Goal: Task Accomplishment & Management: Manage account settings

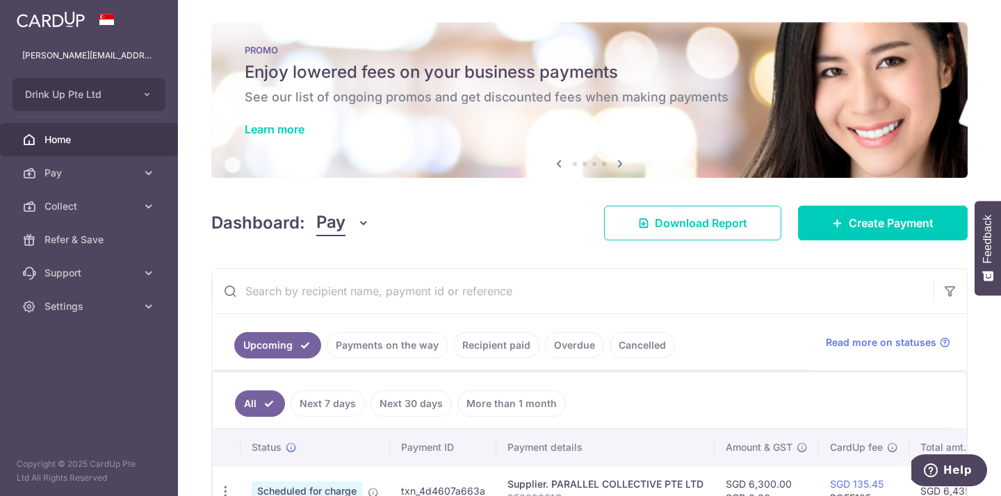
scroll to position [0, 218]
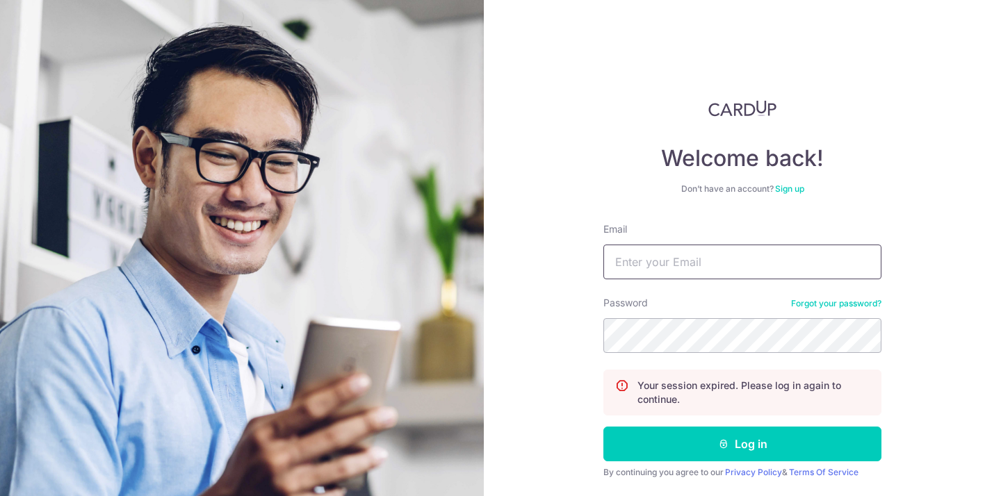
click at [632, 265] on input "Email" at bounding box center [742, 262] width 278 height 35
type input "[PERSON_NAME][EMAIL_ADDRESS][DOMAIN_NAME]"
click at [603, 427] on button "Log in" at bounding box center [742, 444] width 278 height 35
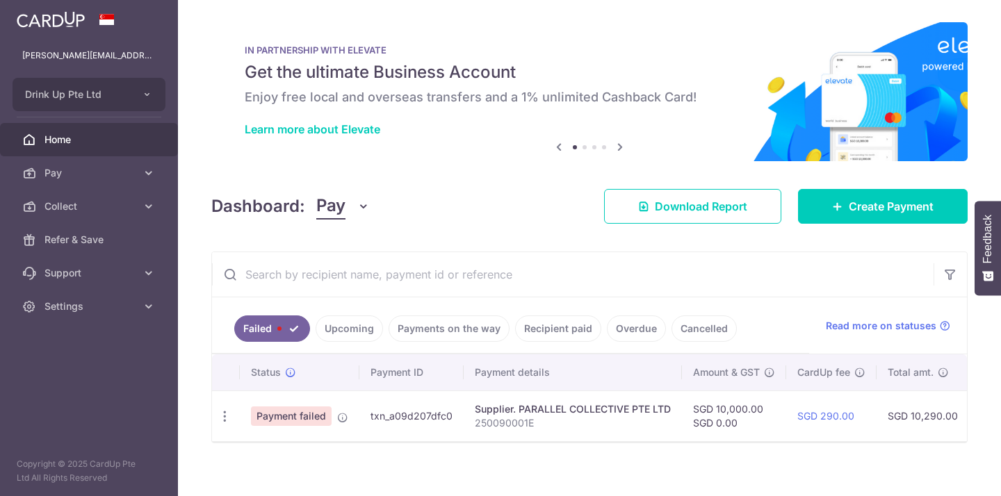
scroll to position [13, 0]
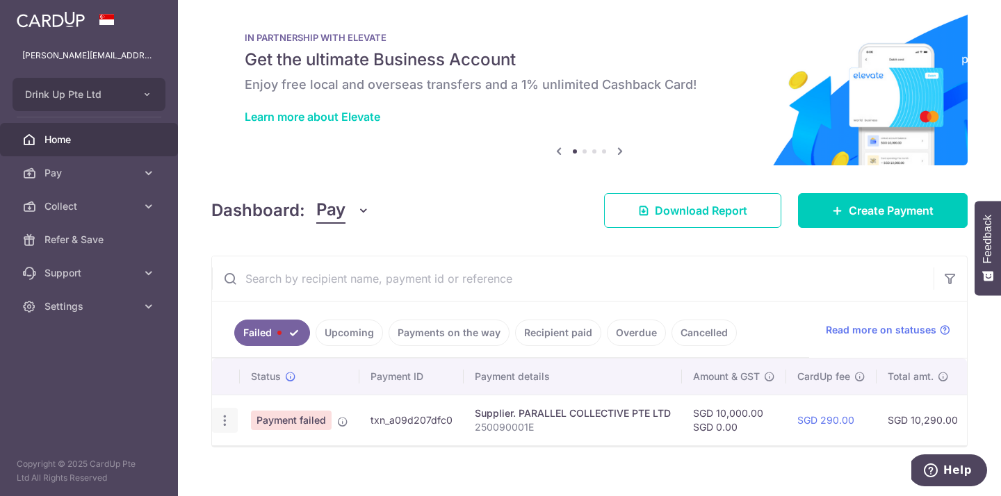
click at [231, 418] on icon "button" at bounding box center [225, 420] width 15 height 15
click at [255, 456] on span "Update payment" at bounding box center [299, 458] width 95 height 17
radio input "true"
type input "10,000.00"
type input "0.00"
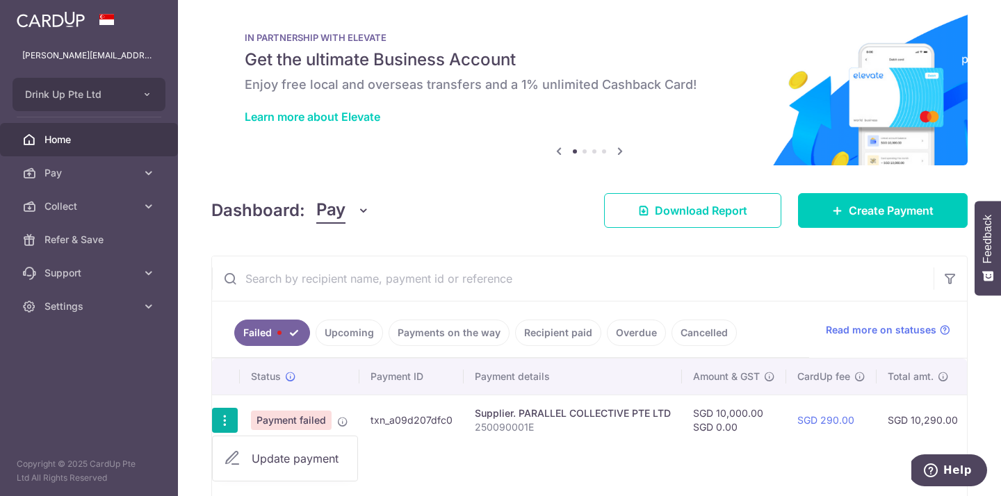
type input "250090001E"
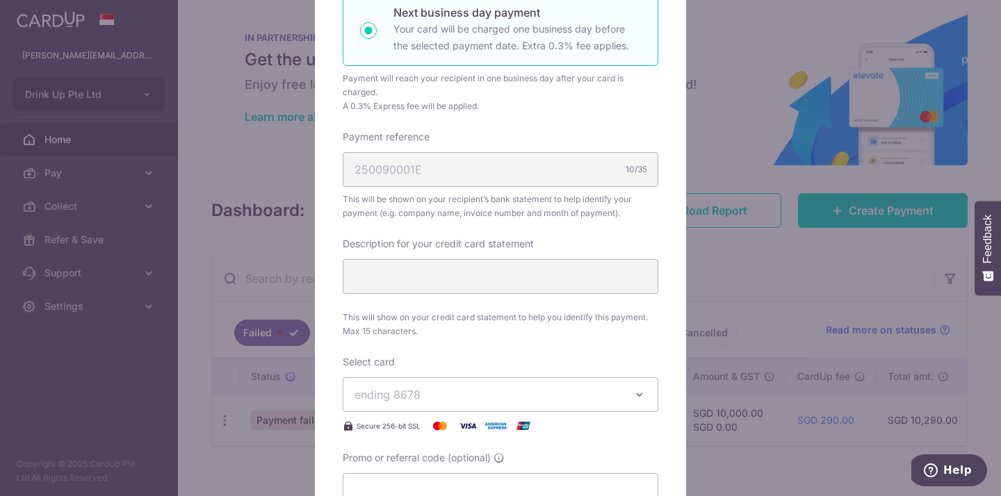
scroll to position [0, 0]
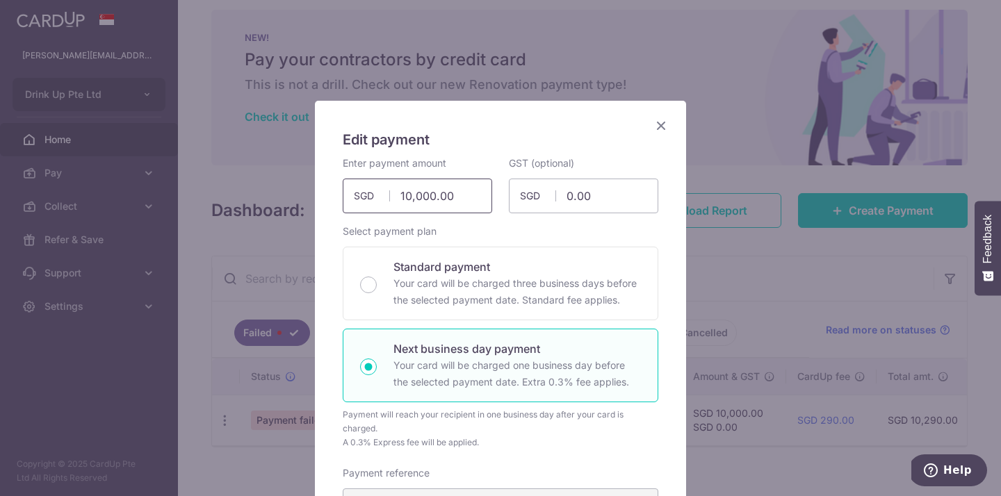
click at [421, 199] on input "10,000.00" at bounding box center [417, 196] width 149 height 35
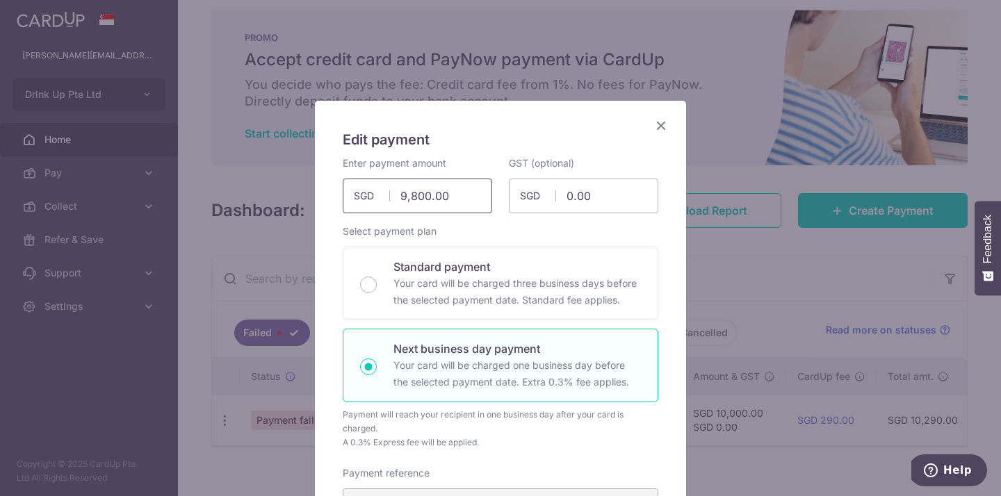
click at [418, 194] on input "9,800.00" at bounding box center [417, 196] width 149 height 35
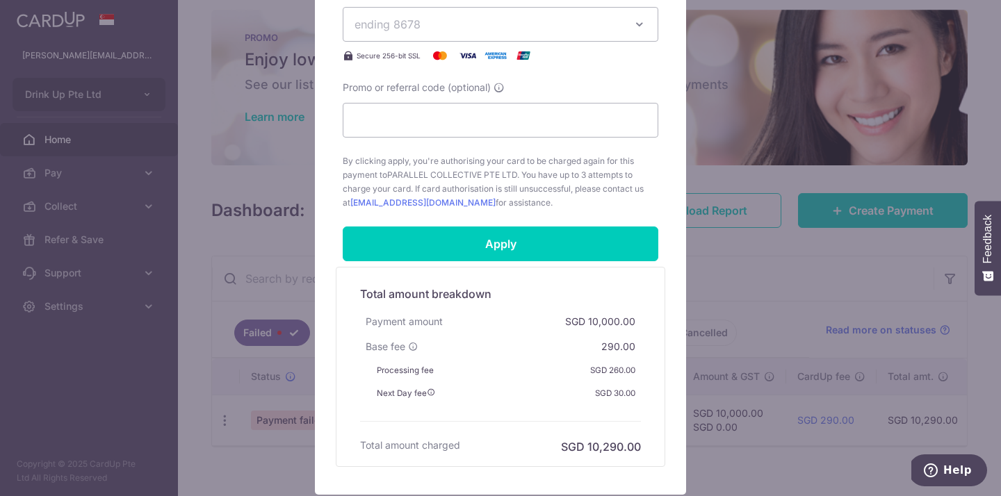
scroll to position [806, 0]
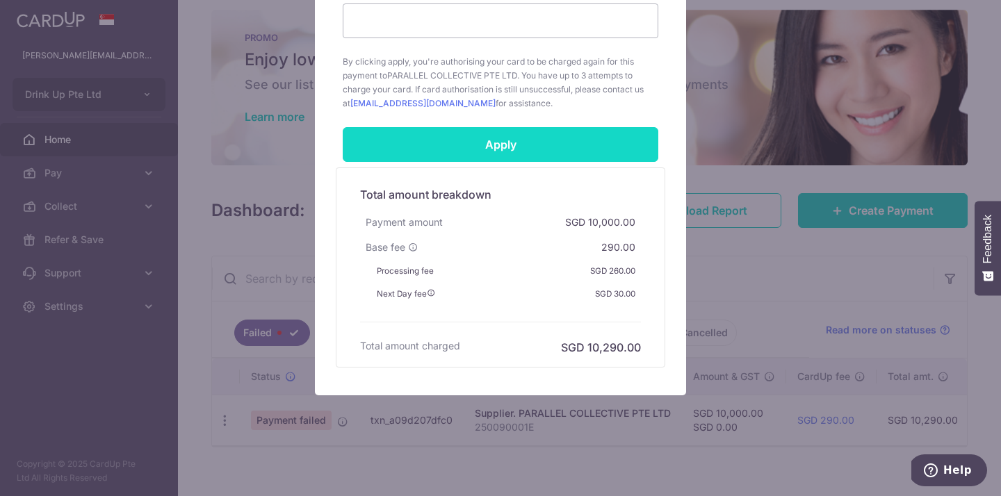
type input "9,500.00"
click at [479, 143] on input "Apply" at bounding box center [500, 144] width 315 height 35
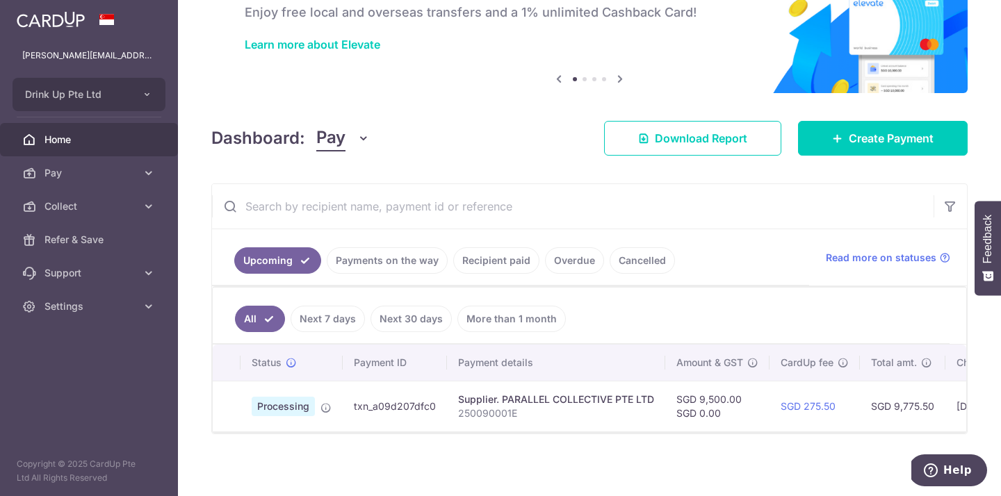
scroll to position [88, 0]
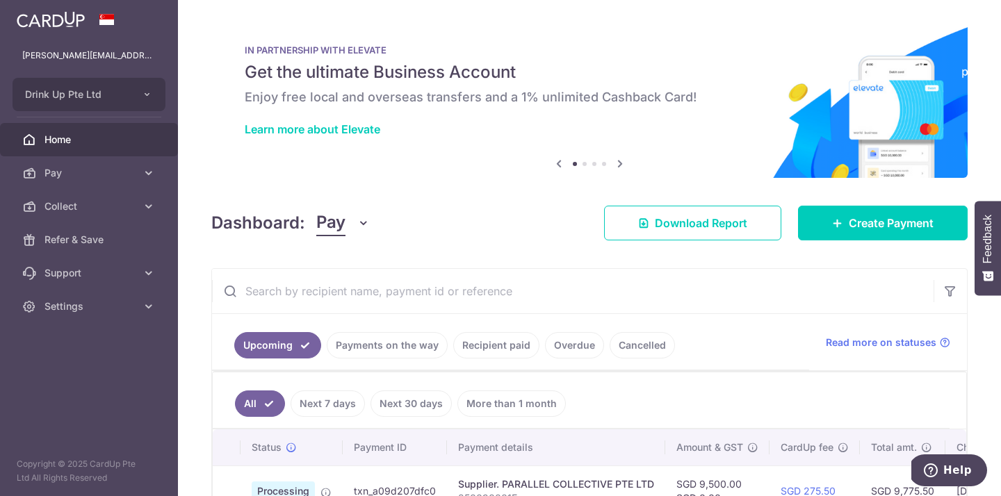
scroll to position [88, 0]
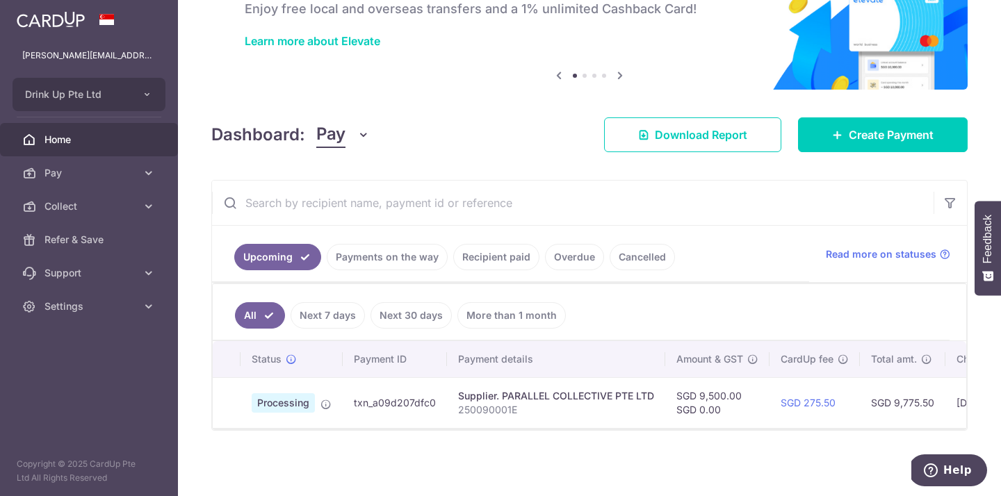
click at [484, 249] on link "Recipient paid" at bounding box center [496, 257] width 86 height 26
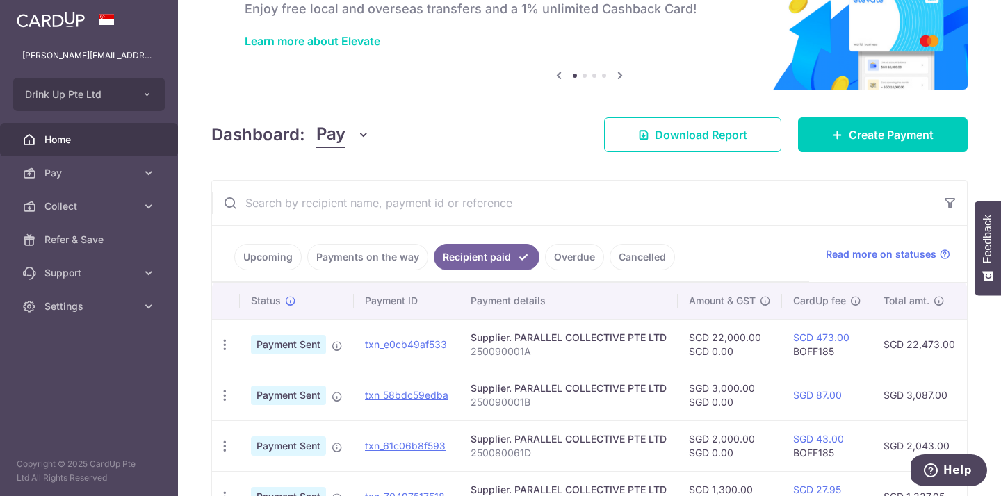
click at [376, 261] on link "Payments on the way" at bounding box center [367, 257] width 121 height 26
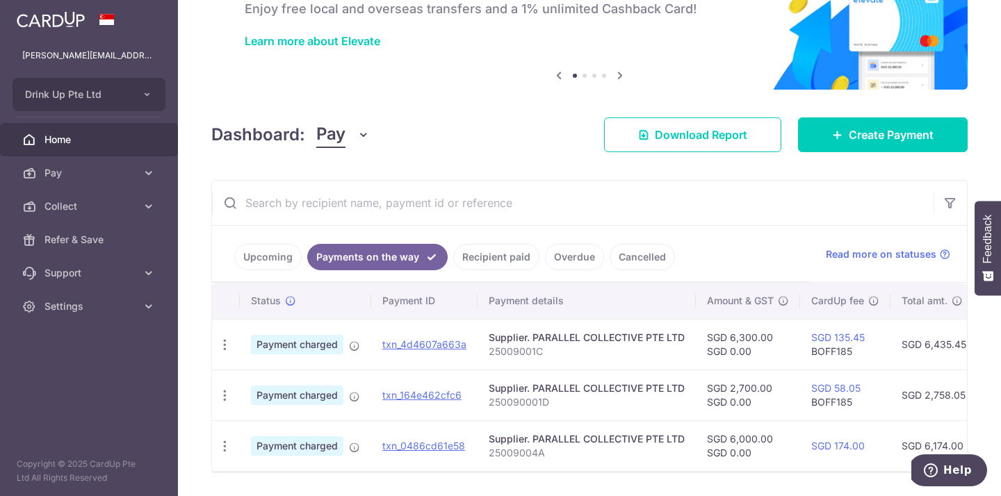
click at [281, 254] on link "Upcoming" at bounding box center [267, 257] width 67 height 26
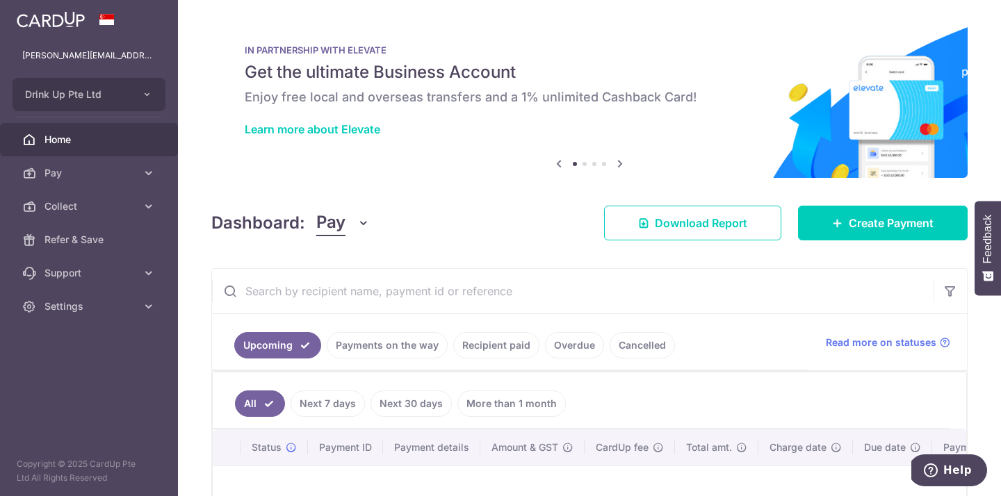
click at [409, 348] on link "Payments on the way" at bounding box center [387, 345] width 121 height 26
